Goal: Find specific fact: Find specific fact

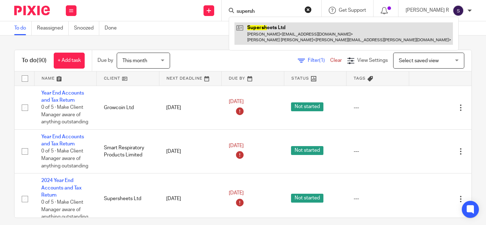
type input "supersh"
click at [283, 33] on link at bounding box center [343, 33] width 218 height 22
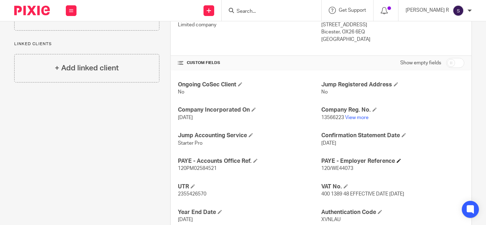
scroll to position [286, 0]
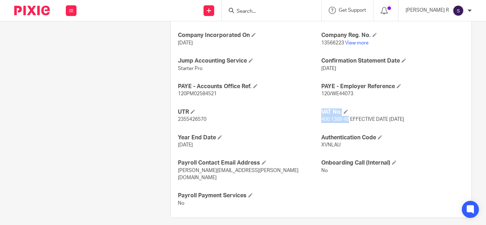
drag, startPoint x: 316, startPoint y: 120, endPoint x: 345, endPoint y: 121, distance: 28.8
click at [345, 121] on div "Ongoing CoSec Client No Jump Registered Address No Company Incorporated On [DAT…" at bounding box center [321, 107] width 300 height 222
click at [345, 121] on span "400 1389 48 EFFECTIVE DATE [DATE]" at bounding box center [362, 119] width 83 height 5
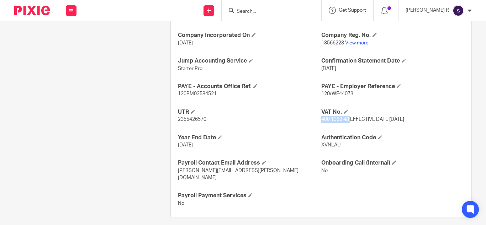
drag, startPoint x: 317, startPoint y: 119, endPoint x: 347, endPoint y: 120, distance: 29.5
click at [347, 120] on span "400 1389 48 EFFECTIVE DATE [DATE]" at bounding box center [362, 119] width 83 height 5
copy span "400 1389 48"
